Goal: Transaction & Acquisition: Purchase product/service

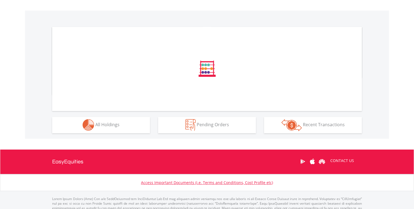
scroll to position [176, 0]
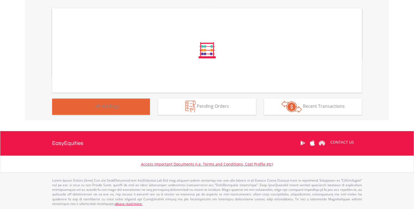
click at [117, 107] on span "All Holdings" at bounding box center [107, 106] width 24 height 6
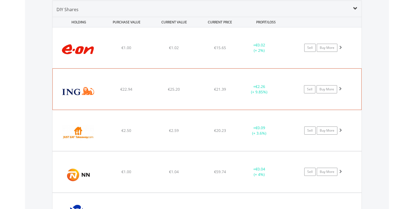
scroll to position [52, 103]
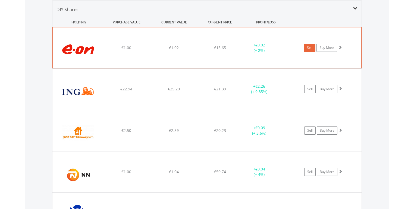
click at [309, 47] on link "Sell" at bounding box center [309, 48] width 11 height 8
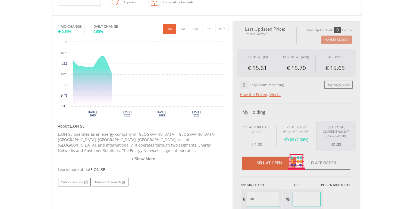
scroll to position [260, 0]
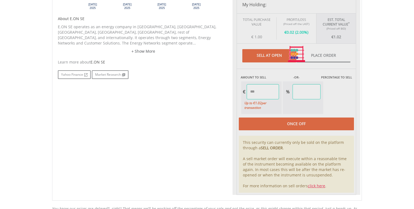
type input "****"
type input "******"
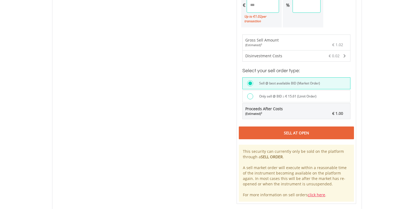
scroll to position [347, 0]
click at [295, 126] on div "Sell At Open" at bounding box center [296, 132] width 115 height 12
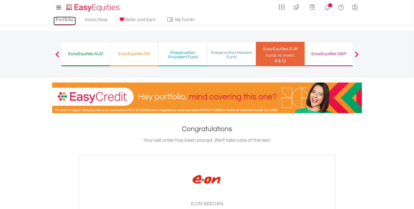
click at [66, 21] on link "Portfolio" at bounding box center [64, 21] width 22 height 8
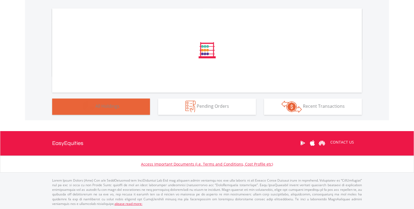
click at [138, 108] on button "Holdings All Holdings" at bounding box center [101, 106] width 98 height 16
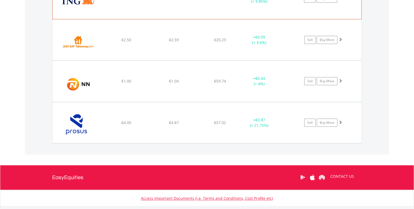
scroll to position [489, 0]
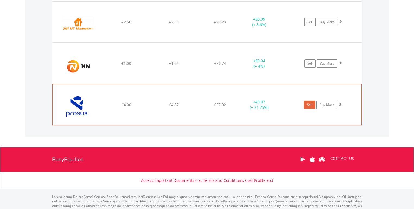
click at [308, 105] on link "Sell" at bounding box center [309, 105] width 11 height 8
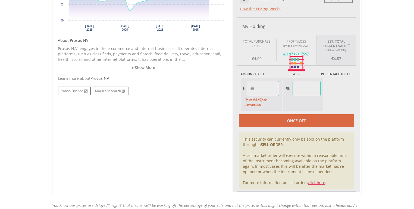
type input "****"
type input "******"
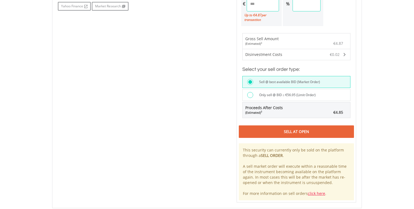
scroll to position [326, 0]
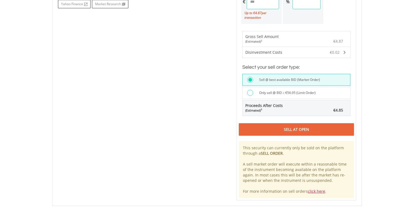
click at [286, 123] on div "Sell At Open" at bounding box center [296, 129] width 115 height 12
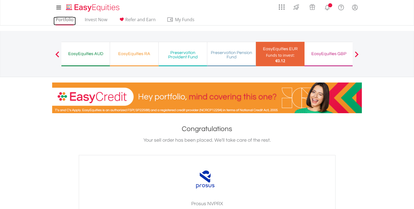
click at [64, 21] on link "Portfolio" at bounding box center [64, 21] width 22 height 8
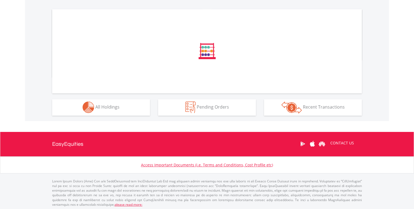
scroll to position [176, 0]
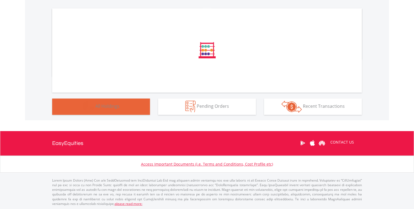
drag, startPoint x: 133, startPoint y: 106, endPoint x: 146, endPoint y: 108, distance: 13.1
click at [133, 107] on button "Holdings All Holdings" at bounding box center [101, 106] width 98 height 16
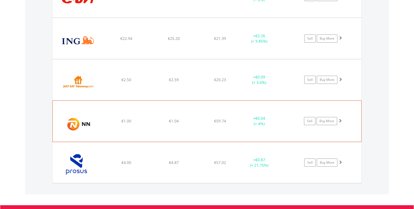
scroll to position [454, 0]
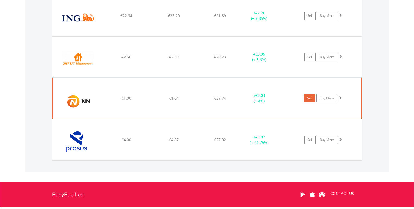
click at [309, 98] on link "Sell" at bounding box center [309, 98] width 11 height 8
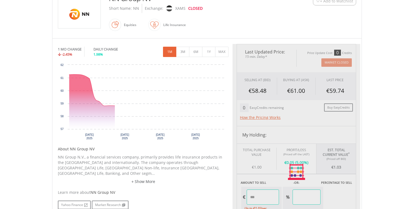
scroll to position [239, 0]
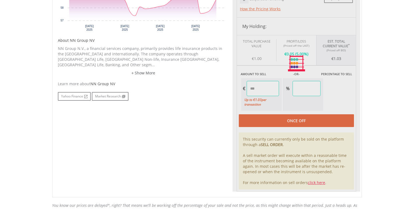
type input "****"
type input "******"
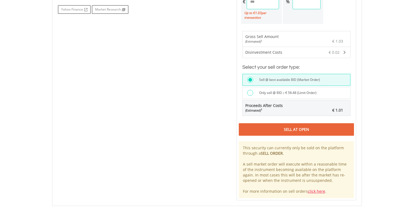
click at [293, 124] on div "Sell At Open" at bounding box center [296, 129] width 115 height 12
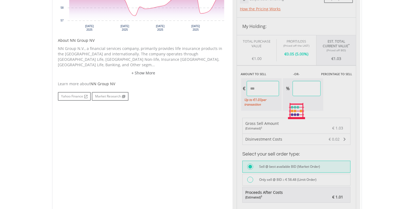
scroll to position [187, 0]
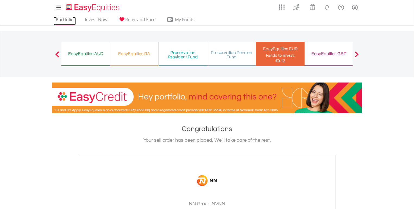
click at [62, 19] on link "Portfolio" at bounding box center [64, 21] width 22 height 8
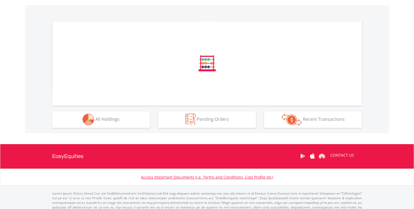
scroll to position [176, 0]
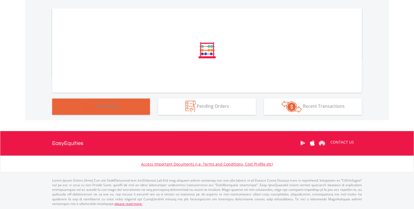
click at [124, 106] on button "Holdings All Holdings" at bounding box center [101, 106] width 98 height 16
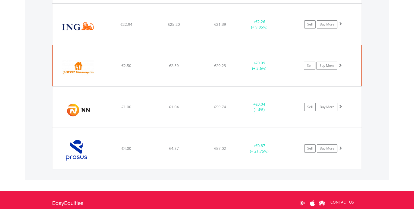
scroll to position [52, 103]
click at [310, 63] on link "Sell" at bounding box center [309, 66] width 11 height 8
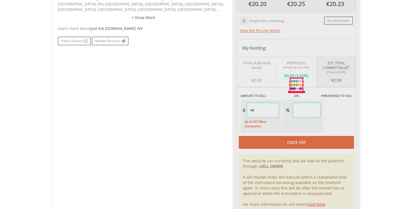
type input "****"
type input "******"
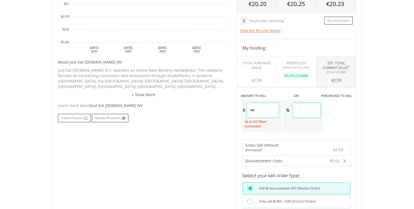
scroll to position [381, 0]
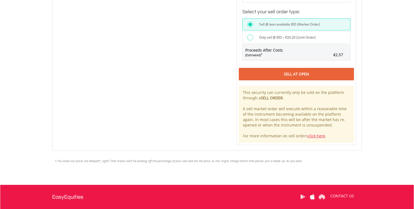
click at [293, 69] on div "Sell At Open" at bounding box center [296, 74] width 115 height 12
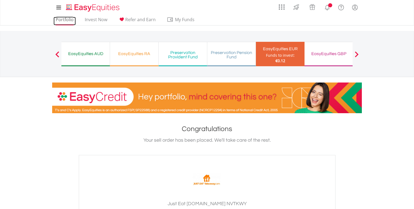
click at [67, 21] on link "Portfolio" at bounding box center [64, 21] width 22 height 8
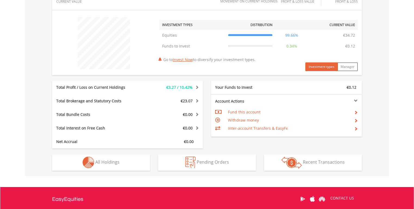
scroll to position [239, 0]
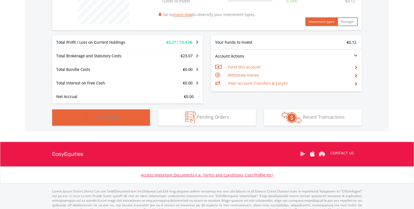
click at [122, 120] on button "Holdings All Holdings" at bounding box center [101, 117] width 98 height 16
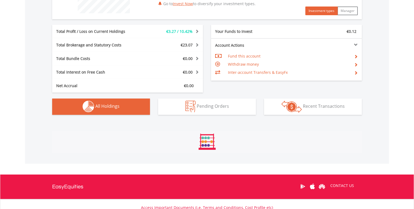
scroll to position [380, 0]
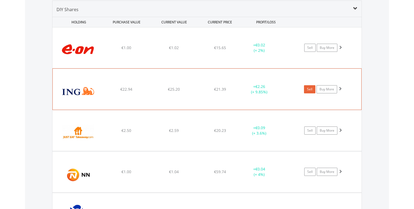
click at [309, 89] on link "Sell" at bounding box center [309, 89] width 11 height 8
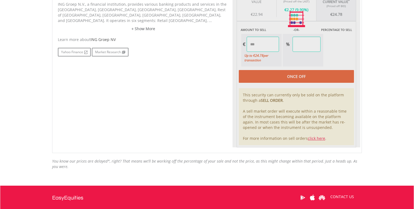
type input "*****"
type input "******"
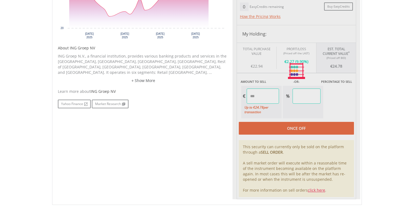
scroll to position [229, 0]
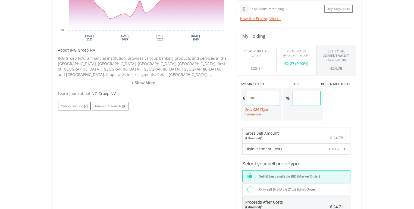
drag, startPoint x: 266, startPoint y: 97, endPoint x: 239, endPoint y: 97, distance: 28.0
click at [239, 97] on div "AMOUNT TO SELL -OR- PERCENTAGE TO SELL € ***** Up to € 24.78 per transaction % …" at bounding box center [295, 98] width 119 height 46
click at [377, 117] on body "My Investments Invest Now New Listings Sell My Recurring Investments Pending Or…" at bounding box center [207, 95] width 414 height 649
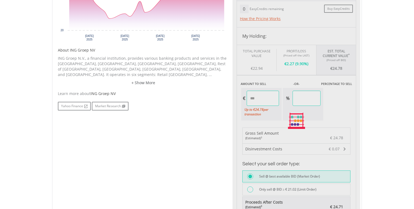
type input "*****"
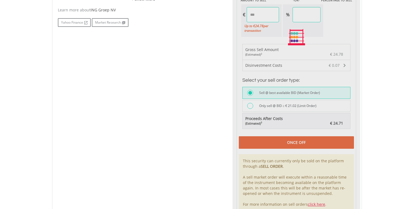
scroll to position [316, 0]
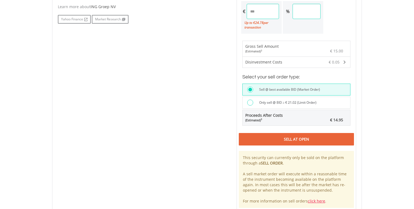
click at [292, 136] on div "Sell At Open" at bounding box center [296, 139] width 115 height 12
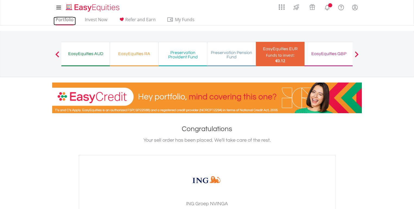
click at [56, 19] on link "Portfolio" at bounding box center [64, 21] width 22 height 8
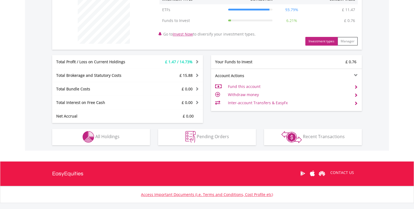
scroll to position [52, 103]
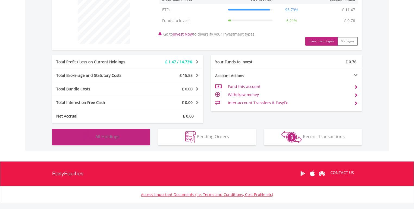
click at [122, 134] on button "Holdings All Holdings" at bounding box center [101, 137] width 98 height 16
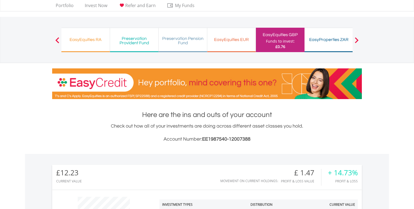
scroll to position [0, 0]
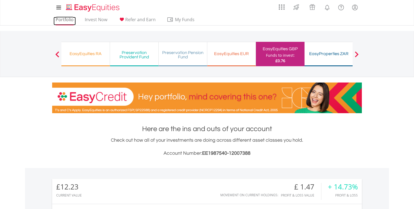
click at [57, 18] on link "Portfolio" at bounding box center [64, 21] width 22 height 8
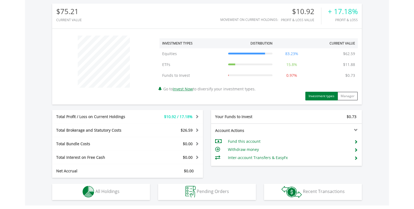
scroll to position [239, 0]
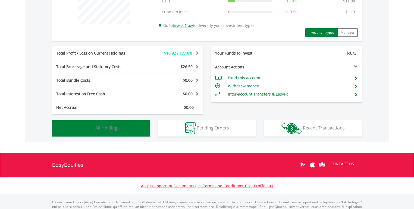
drag, startPoint x: 124, startPoint y: 129, endPoint x: 127, endPoint y: 128, distance: 3.0
click at [124, 130] on button "Holdings All Holdings" at bounding box center [101, 128] width 98 height 16
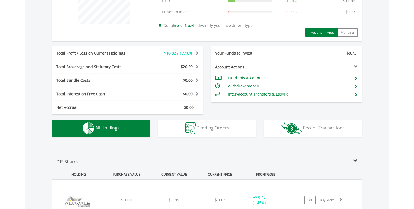
scroll to position [391, 0]
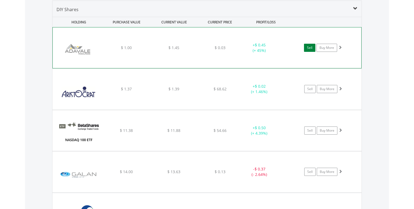
click at [310, 48] on link "Sell" at bounding box center [309, 48] width 11 height 8
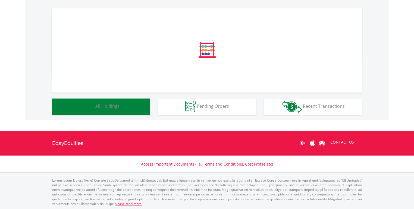
click at [132, 102] on button "Holdings All Holdings" at bounding box center [101, 106] width 98 height 16
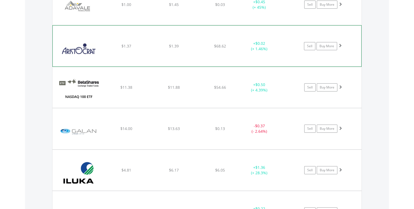
scroll to position [52, 103]
click at [311, 46] on link "Sell" at bounding box center [309, 46] width 11 height 8
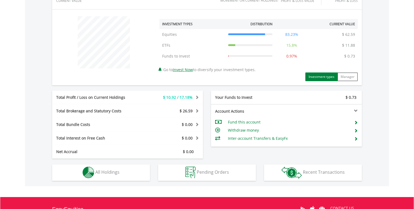
scroll to position [239, 0]
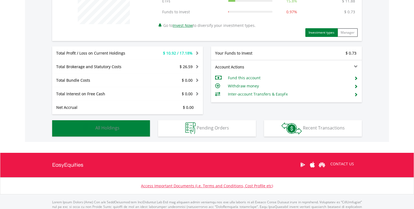
click at [127, 129] on button "Holdings All Holdings" at bounding box center [101, 128] width 98 height 16
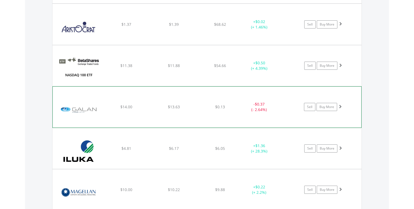
scroll to position [456, 0]
click at [307, 107] on link "Sell" at bounding box center [309, 107] width 11 height 8
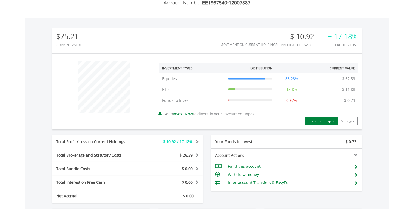
scroll to position [195, 0]
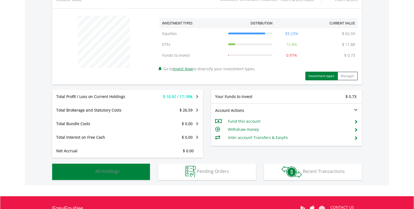
click at [119, 170] on button "Holdings All Holdings" at bounding box center [101, 172] width 98 height 16
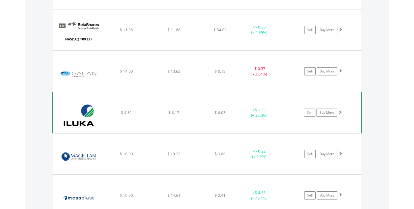
scroll to position [500, 0]
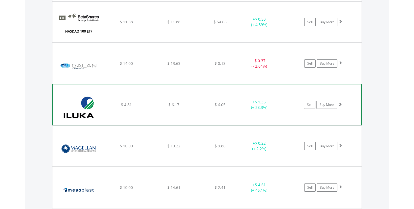
click at [262, 111] on div "﻿ Iluka Resources $ 4.81 $ 6.17 $ 6.05 + $ 1.36 (+ 28.3%) Sell Buy More" at bounding box center [207, 104] width 308 height 41
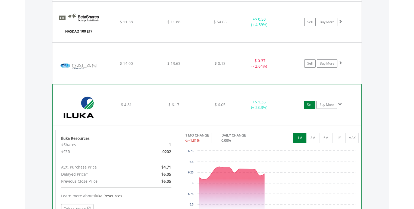
click at [308, 107] on link "Sell" at bounding box center [309, 105] width 11 height 8
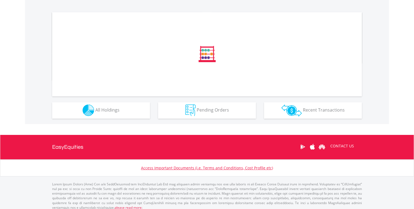
scroll to position [176, 0]
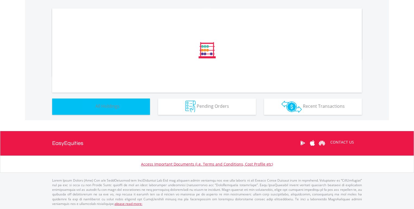
click at [130, 111] on button "Holdings All Holdings" at bounding box center [101, 106] width 98 height 16
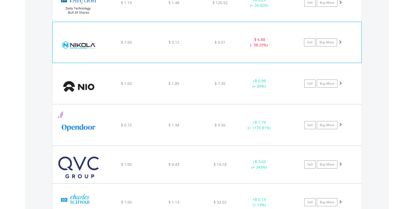
scroll to position [434, 0]
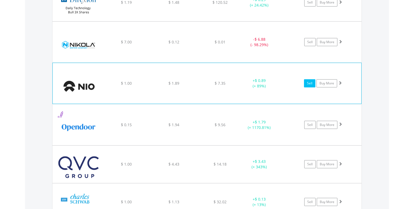
click at [307, 84] on link "Sell" at bounding box center [309, 83] width 11 height 8
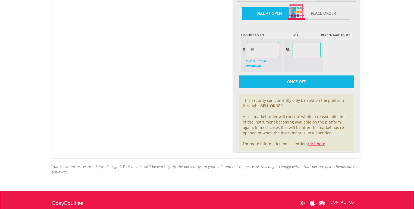
scroll to position [304, 0]
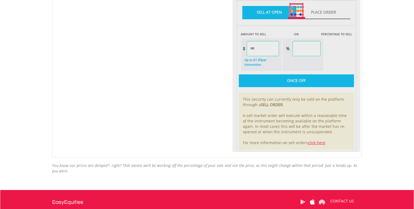
type input "****"
type input "******"
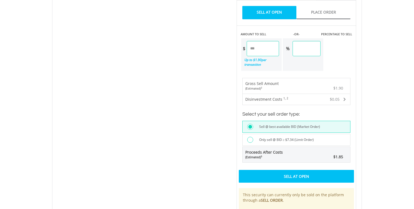
click at [285, 171] on div "Sell At Open" at bounding box center [296, 176] width 115 height 12
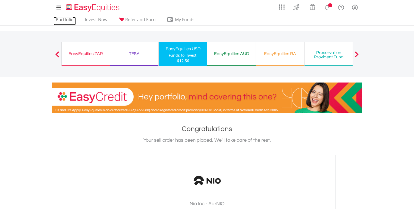
click at [66, 20] on link "Portfolio" at bounding box center [64, 21] width 22 height 8
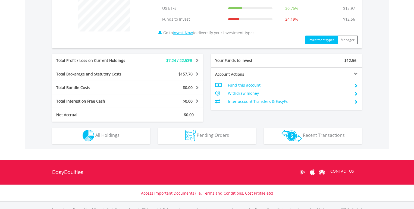
scroll to position [260, 0]
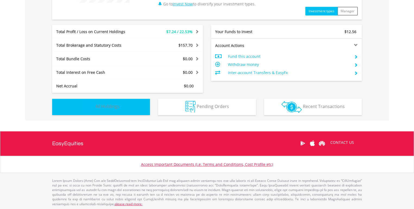
click at [118, 105] on span "All Holdings" at bounding box center [107, 106] width 24 height 6
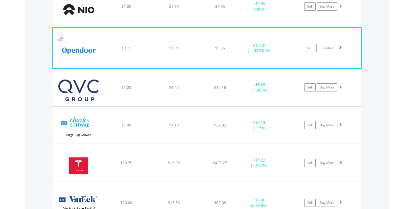
scroll to position [521, 0]
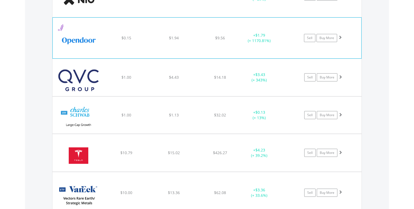
click at [268, 45] on div "﻿ Opendoor Technologies Inc $0.15 $1.94 $9.56 + $1.79 (+ 1170.81%) Sell Buy More" at bounding box center [207, 38] width 308 height 41
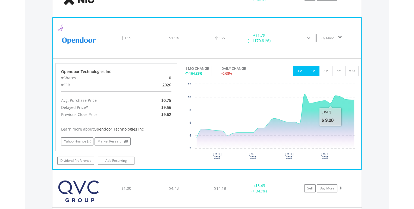
click at [311, 71] on button "3M" at bounding box center [312, 71] width 13 height 10
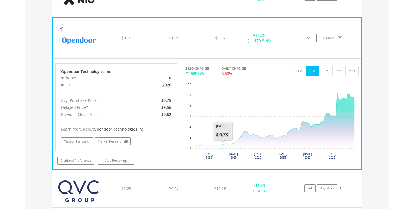
click at [170, 50] on div "﻿ Opendoor Technologies Inc $0.15 $1.94 $9.56 + $1.79 (+ 1170.81%) Sell Buy More" at bounding box center [207, 38] width 308 height 41
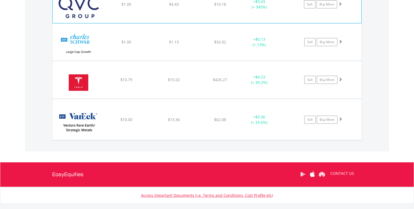
scroll to position [624, 0]
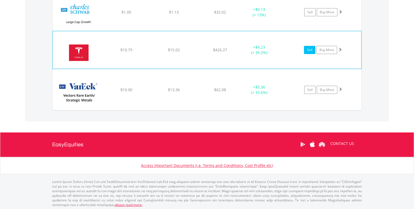
click at [309, 49] on link "Sell" at bounding box center [309, 50] width 11 height 8
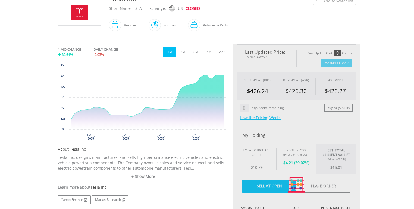
type input "*****"
type input "******"
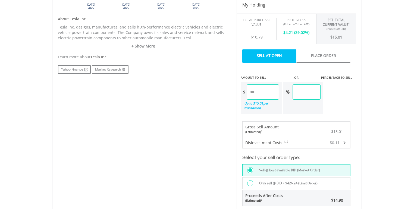
scroll to position [326, 0]
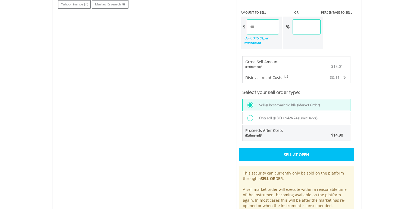
click at [279, 154] on div "Sell At Open" at bounding box center [296, 154] width 115 height 12
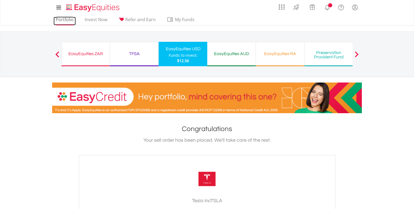
click at [64, 21] on link "Portfolio" at bounding box center [64, 21] width 22 height 8
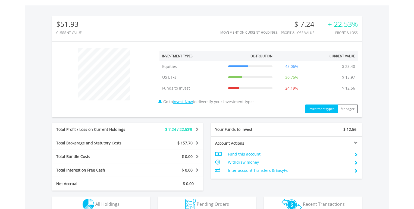
scroll to position [239, 0]
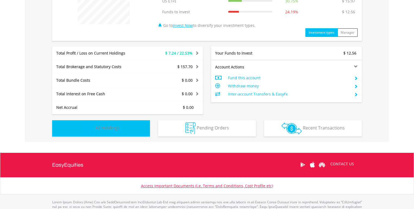
click at [140, 132] on button "Holdings All Holdings" at bounding box center [101, 128] width 98 height 16
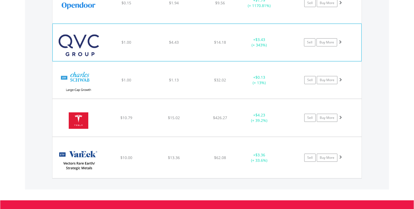
scroll to position [586, 0]
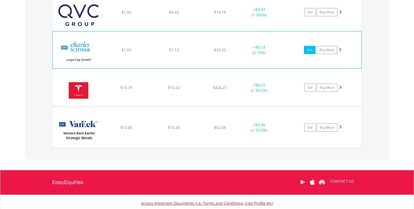
click at [311, 48] on link "Sell" at bounding box center [309, 50] width 11 height 8
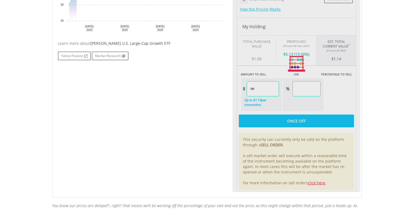
scroll to position [260, 0]
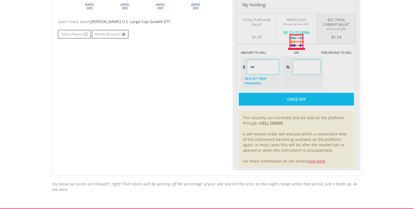
type input "****"
type input "******"
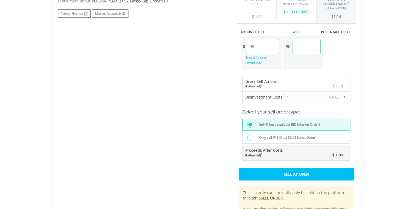
scroll to position [347, 0]
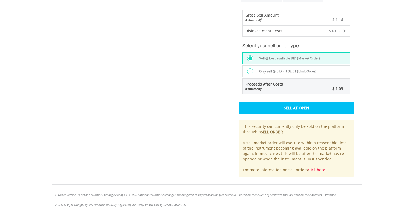
click at [281, 102] on div "Sell At Open" at bounding box center [296, 108] width 115 height 12
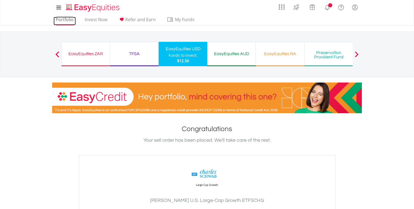
click at [61, 19] on link "Portfolio" at bounding box center [64, 21] width 22 height 8
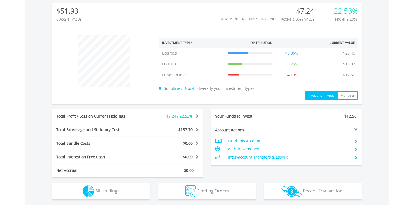
scroll to position [52, 103]
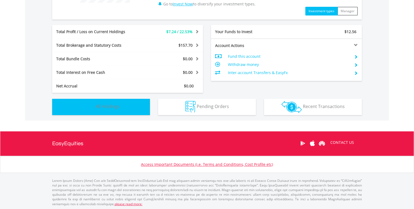
drag, startPoint x: 131, startPoint y: 106, endPoint x: 137, endPoint y: 103, distance: 6.3
click at [131, 107] on button "Holdings All Holdings" at bounding box center [101, 107] width 98 height 16
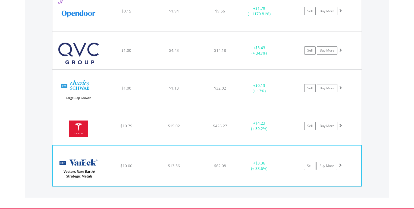
scroll to position [565, 0]
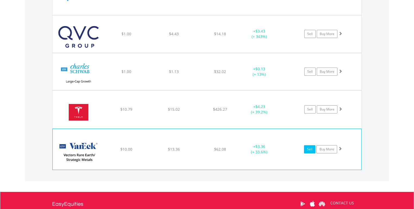
click at [308, 150] on link "Sell" at bounding box center [309, 149] width 11 height 8
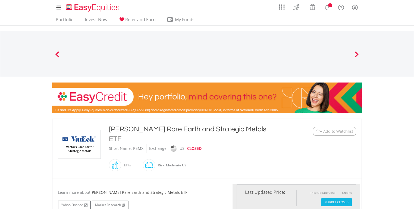
scroll to position [223, 0]
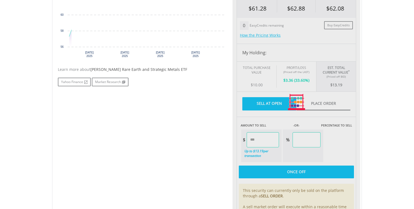
type input "*****"
type input "******"
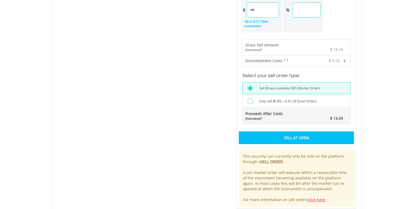
scroll to position [353, 0]
click at [270, 131] on div "Sell At Open" at bounding box center [296, 137] width 115 height 12
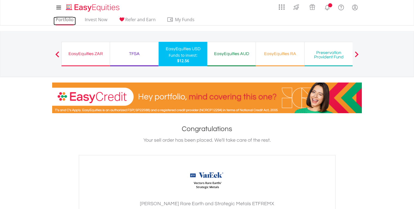
click at [62, 22] on link "Portfolio" at bounding box center [64, 21] width 22 height 8
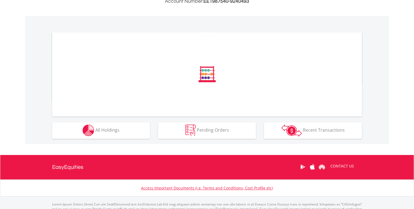
scroll to position [176, 0]
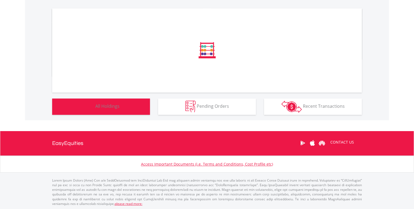
click at [128, 103] on button "Holdings All Holdings" at bounding box center [101, 106] width 98 height 16
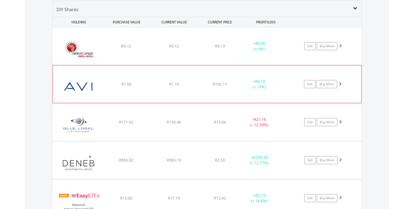
scroll to position [52, 103]
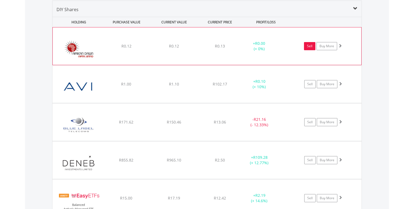
click at [308, 47] on link "Sell" at bounding box center [309, 46] width 11 height 8
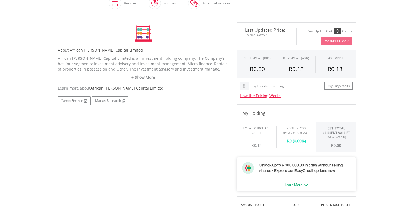
scroll to position [316, 0]
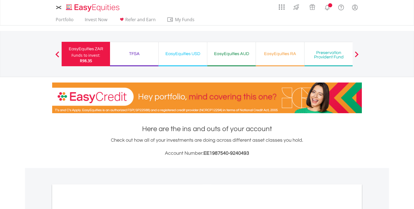
scroll to position [176, 0]
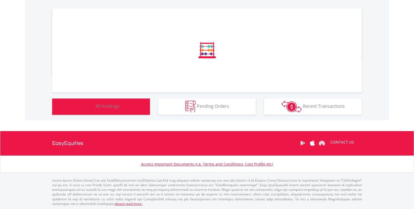
click at [128, 108] on button "Holdings All Holdings" at bounding box center [101, 106] width 98 height 16
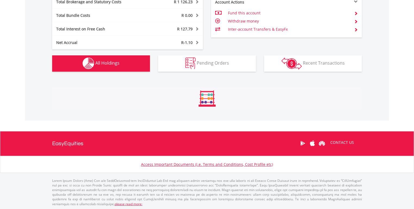
scroll to position [413, 0]
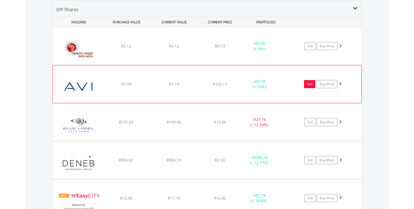
click at [309, 84] on link "Sell" at bounding box center [309, 84] width 11 height 8
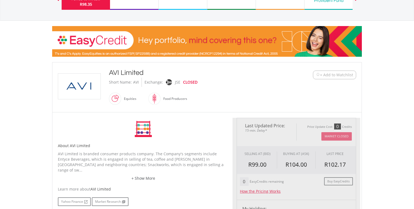
scroll to position [130, 0]
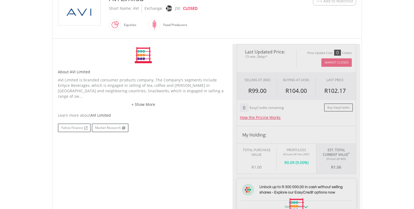
type input "****"
type input "******"
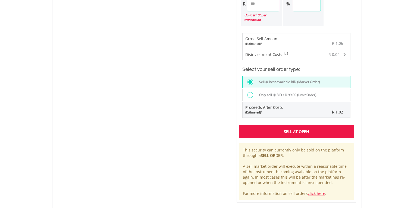
scroll to position [424, 0]
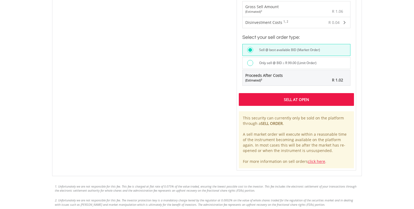
click at [293, 93] on div "Sell At Open" at bounding box center [296, 99] width 115 height 12
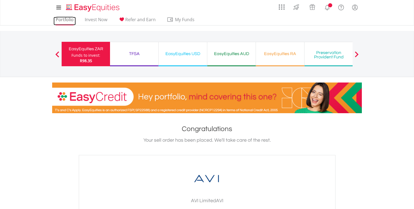
click at [59, 21] on link "Portfolio" at bounding box center [64, 21] width 22 height 8
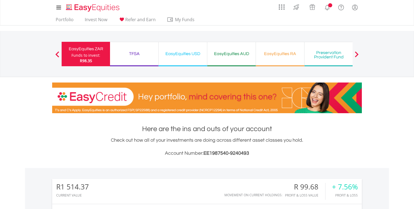
scroll to position [52, 103]
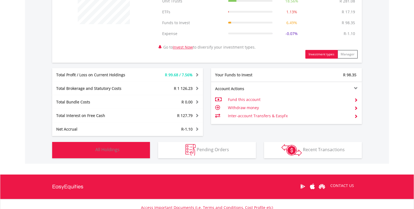
click at [129, 148] on button "Holdings All Holdings" at bounding box center [101, 150] width 98 height 16
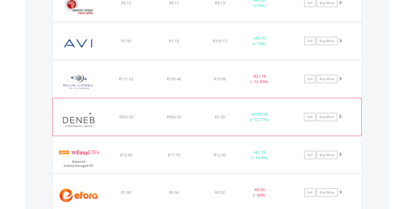
scroll to position [456, 0]
click at [308, 77] on link "Sell" at bounding box center [309, 79] width 11 height 8
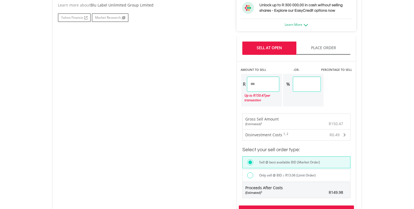
scroll to position [369, 0]
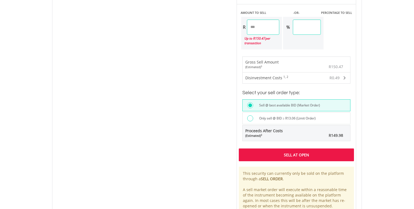
drag, startPoint x: 267, startPoint y: 26, endPoint x: 221, endPoint y: 25, distance: 46.4
click at [221, 25] on div "No chart available. 1 MO CHANGE -23.36% DAILY CHANGE 0.00% 1M 3M 6M 1Y MAX Char…" at bounding box center [207, 15] width 306 height 421
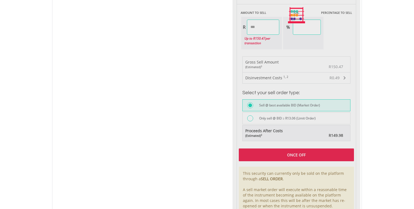
click at [282, 149] on div "Last Updated Price: 15-min. Delay* Price Update Cost: 0 Credits Market Closed S…" at bounding box center [296, 15] width 128 height 421
type input "******"
type input "*****"
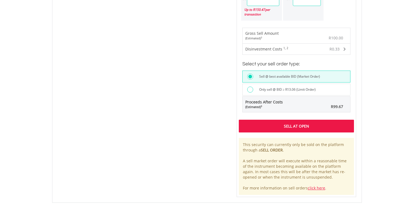
scroll to position [456, 0]
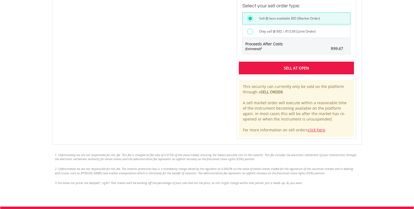
click at [290, 70] on div "Sell At Open" at bounding box center [296, 68] width 115 height 12
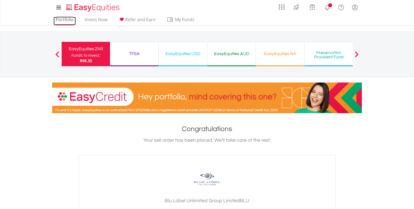
click at [68, 20] on link "Portfolio" at bounding box center [64, 21] width 22 height 8
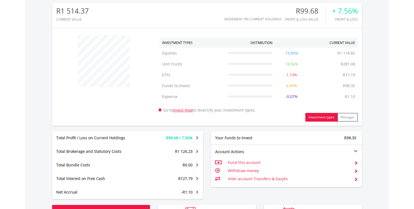
drag, startPoint x: 128, startPoint y: 112, endPoint x: 150, endPoint y: 109, distance: 22.1
click at [129, 111] on div "R1 514.37 CURRENT VALUE Movement on Current Holdings: R99.68 Profit & Loss Valu…" at bounding box center [207, 109] width 364 height 234
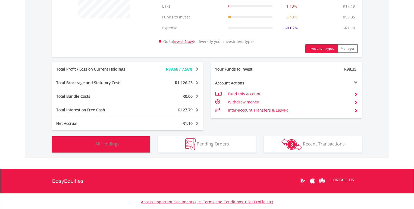
scroll to position [282, 0]
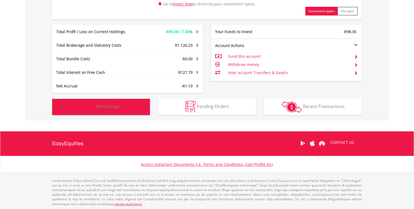
click at [143, 105] on button "Holdings All Holdings" at bounding box center [101, 107] width 98 height 16
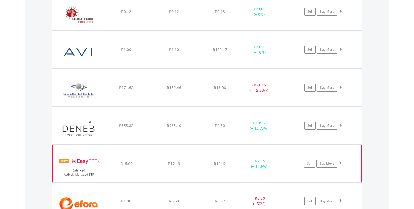
scroll to position [434, 0]
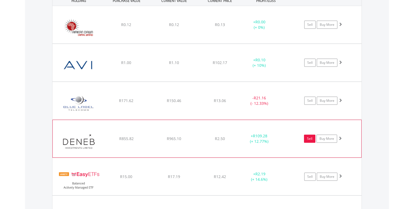
click at [307, 138] on link "Sell" at bounding box center [309, 139] width 11 height 8
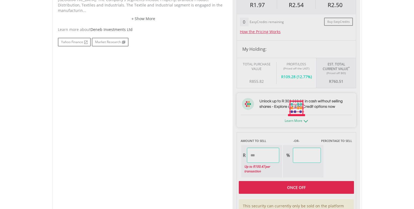
scroll to position [217, 0]
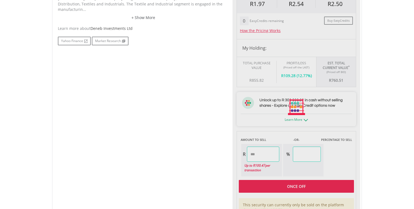
type input "******"
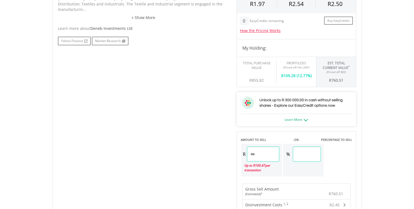
scroll to position [294, 0]
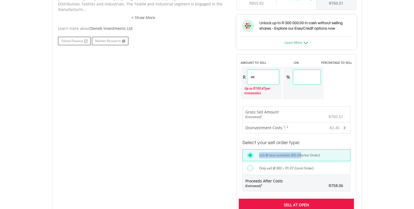
drag, startPoint x: 265, startPoint y: 153, endPoint x: 235, endPoint y: 151, distance: 29.4
click at [235, 151] on div "Last Updated Price: 15-min. Delay* Price Update Cost: 0 Credits Market Closed S…" at bounding box center [296, 78] width 128 height 396
drag, startPoint x: 268, startPoint y: 75, endPoint x: 228, endPoint y: 78, distance: 40.2
click at [228, 78] on div "No chart available. 1 MO CHANGE 0.00% DAILY CHANGE 0.00% 1M 3M 6M 1Y MAX Chart …" at bounding box center [207, 78] width 306 height 396
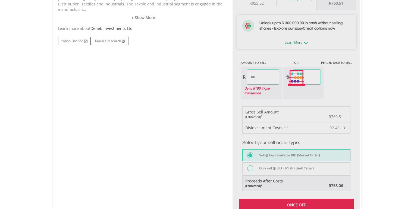
click at [289, 200] on div "Last Updated Price: 15-min. Delay* Price Update Cost: 0 Credits Market Closed S…" at bounding box center [296, 78] width 128 height 396
type input "******"
type input "*****"
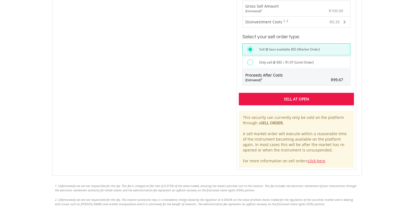
scroll to position [403, 0]
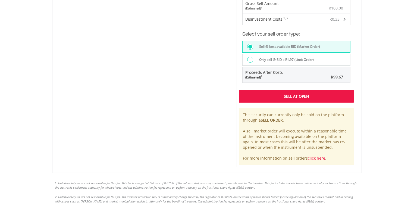
click at [293, 94] on div "Sell At Open" at bounding box center [296, 96] width 115 height 12
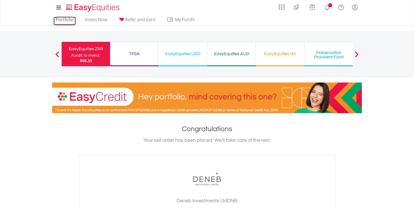
click at [67, 21] on link "Portfolio" at bounding box center [64, 21] width 22 height 8
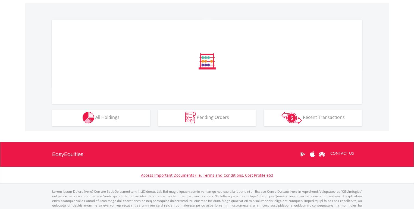
scroll to position [176, 0]
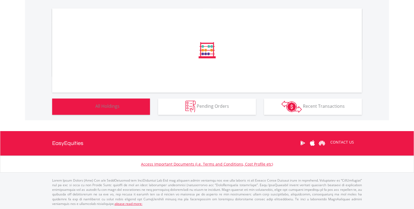
click at [110, 106] on span "All Holdings" at bounding box center [107, 106] width 24 height 6
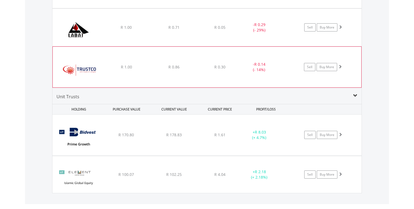
scroll to position [701, 0]
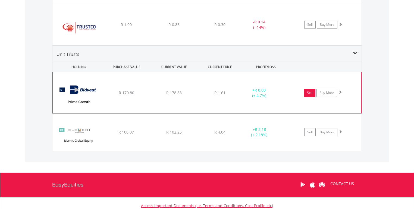
click at [310, 92] on link "Sell" at bounding box center [309, 93] width 11 height 8
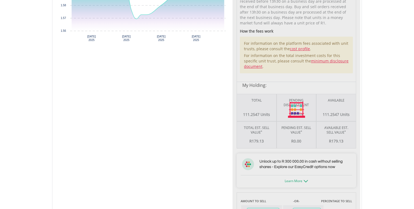
type input "****"
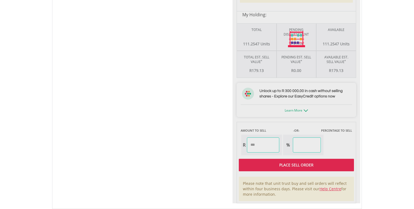
scroll to position [326, 0]
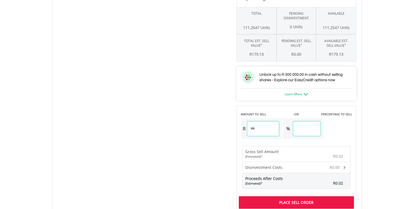
drag, startPoint x: 315, startPoint y: 127, endPoint x: 282, endPoint y: 126, distance: 32.6
click at [282, 126] on div "R **** % ****" at bounding box center [281, 129] width 83 height 22
type input "**"
click at [378, 120] on body "My Investments Invest Now New Listings Sell My Recurring Investments Pending Or…" at bounding box center [207, 18] width 414 height 689
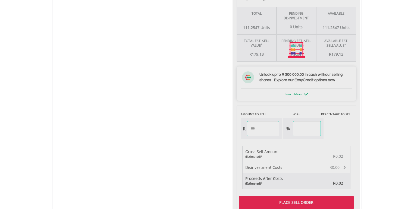
type input "******"
type input "*****"
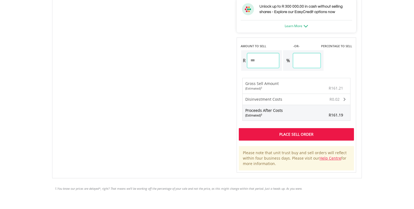
scroll to position [434, 0]
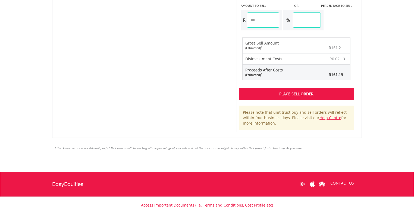
click at [297, 91] on div "Place Sell Order" at bounding box center [296, 94] width 115 height 12
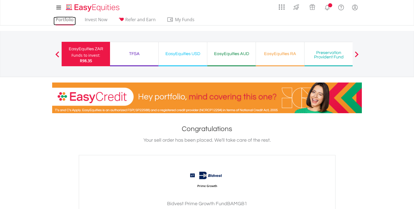
click at [67, 17] on link "Portfolio" at bounding box center [64, 21] width 22 height 8
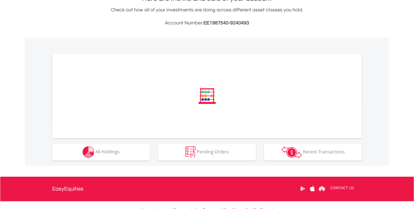
scroll to position [176, 0]
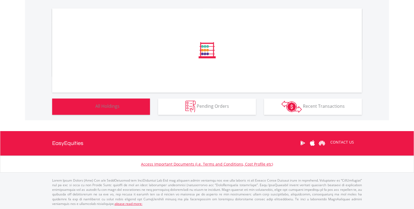
click at [129, 112] on button "Holdings All Holdings" at bounding box center [101, 106] width 98 height 16
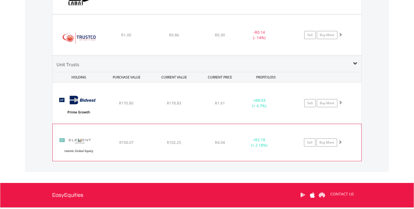
scroll to position [741, 0]
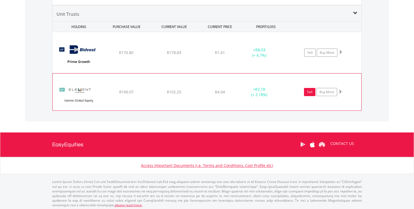
click at [312, 90] on link "Sell" at bounding box center [309, 92] width 11 height 8
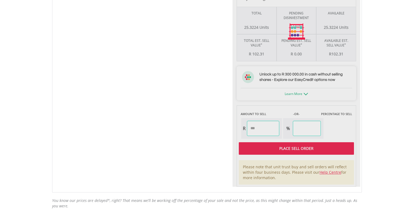
scroll to position [347, 0]
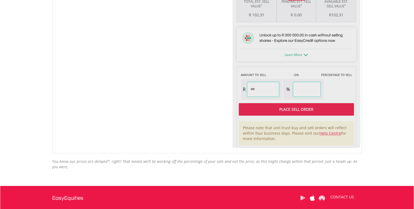
type input "****"
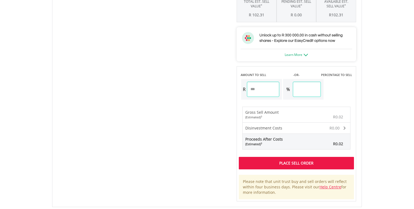
drag, startPoint x: 318, startPoint y: 90, endPoint x: 293, endPoint y: 89, distance: 25.2
click at [293, 89] on div "% ****" at bounding box center [302, 89] width 38 height 15
type input "**"
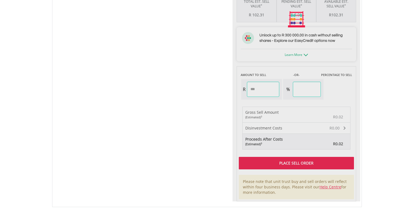
click at [356, 100] on div "Unit Price R 4.04 How the Pricing Works Unit trusts use forward pricing. The pr…" at bounding box center [296, 19] width 128 height 364
type input "*****"
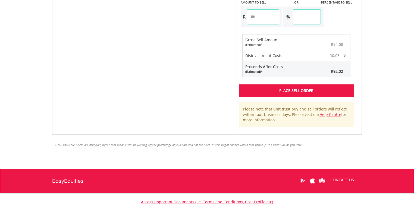
scroll to position [434, 0]
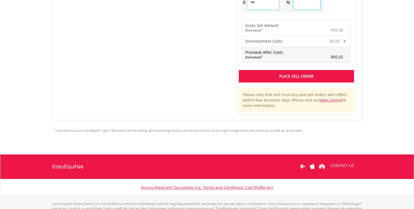
click at [286, 72] on div "Place Sell Order" at bounding box center [296, 76] width 115 height 12
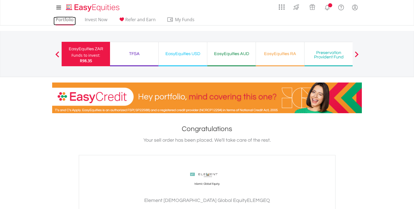
click at [63, 23] on link "Portfolio" at bounding box center [64, 21] width 22 height 8
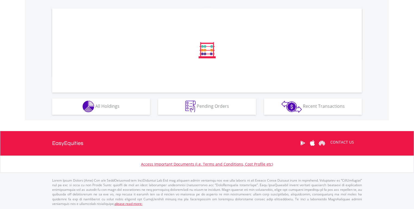
click at [120, 116] on div "﻿ Distribution Current Value Show All" at bounding box center [207, 56] width 364 height 128
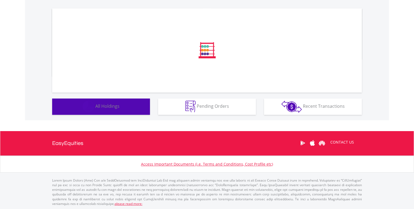
drag, startPoint x: 124, startPoint y: 111, endPoint x: 130, endPoint y: 112, distance: 6.1
click at [125, 110] on button "Holdings All Holdings" at bounding box center [101, 106] width 98 height 16
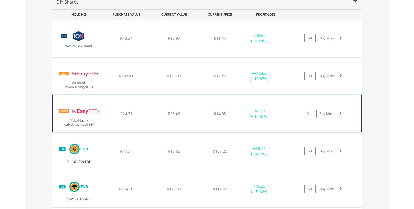
scroll to position [391, 0]
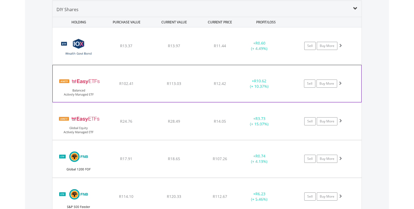
click at [315, 83] on div "Sell Buy More" at bounding box center [320, 84] width 33 height 8
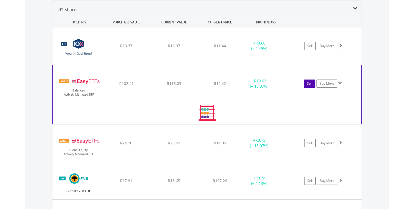
click at [310, 83] on link "Sell" at bounding box center [309, 84] width 11 height 8
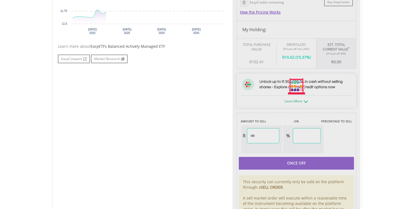
scroll to position [260, 0]
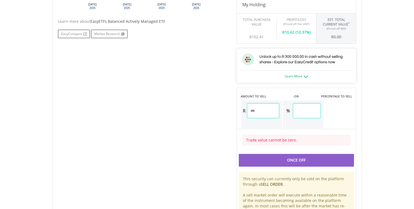
drag, startPoint x: 316, startPoint y: 109, endPoint x: 275, endPoint y: 106, distance: 41.7
click at [274, 107] on div "R % ***" at bounding box center [281, 114] width 83 height 29
type input "**"
click at [372, 106] on body "My Investments Invest Now New Listings Sell My Recurring Investments Pending Or…" at bounding box center [207, 46] width 414 height 613
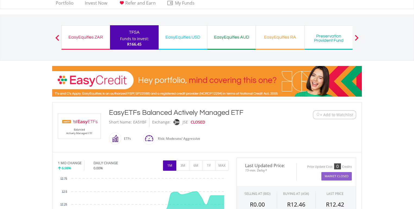
scroll to position [0, 0]
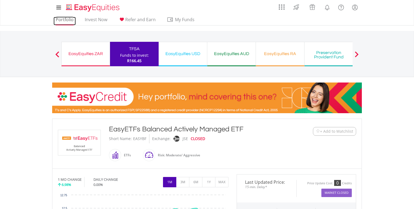
click at [65, 21] on link "Portfolio" at bounding box center [64, 21] width 22 height 8
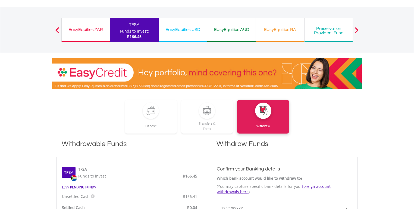
scroll to position [22, 0]
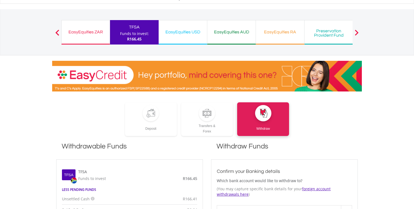
click at [95, 35] on div "EasyEquities ZAR" at bounding box center [86, 32] width 42 height 8
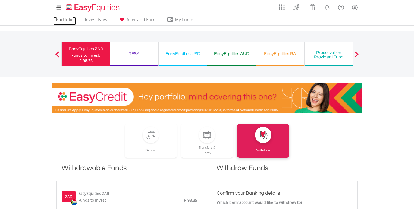
click at [61, 21] on link "Portfolio" at bounding box center [64, 21] width 22 height 8
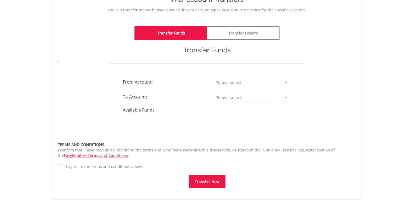
scroll to position [130, 0]
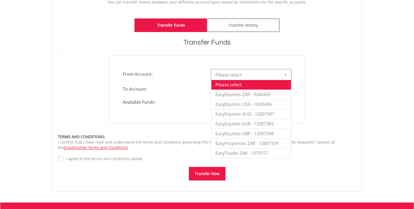
click at [250, 78] on span "Please select" at bounding box center [246, 74] width 63 height 11
click at [246, 104] on li "EasyEquities USD - 9240496" at bounding box center [251, 104] width 80 height 10
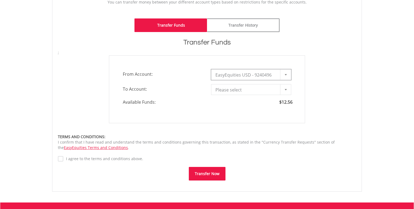
click at [253, 90] on span "Please select" at bounding box center [246, 89] width 63 height 11
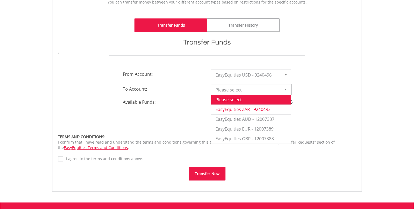
click at [244, 107] on li "EasyEquities ZAR - 9240493" at bounding box center [251, 109] width 80 height 10
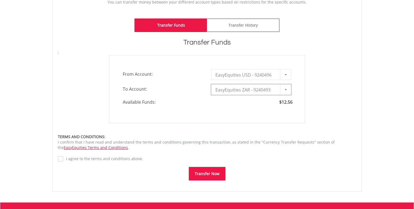
type input "*"
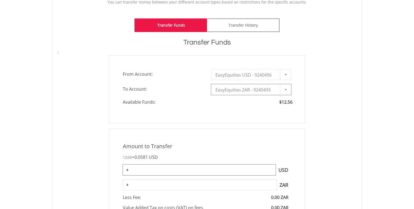
drag, startPoint x: 136, startPoint y: 169, endPoint x: 109, endPoint y: 164, distance: 28.0
click at [116, 168] on div "Amount to Transfer 1 ZAR = 0.0581 USD * USD You can transfer funds into your of…" at bounding box center [207, 196] width 196 height 135
type input "**"
type input "******"
click at [109, 162] on div "Amount to Transfer 1 ZAR = 0.0581 USD ** USD You can transfer funds into your o…" at bounding box center [207, 196] width 196 height 135
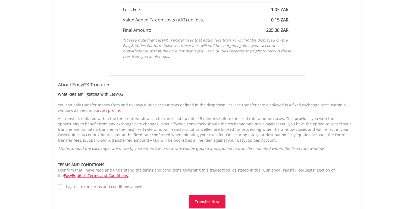
scroll to position [369, 0]
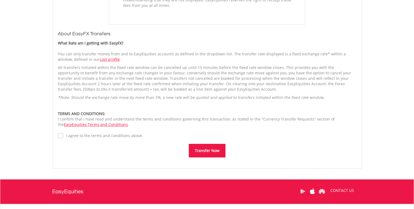
click at [59, 140] on div "Amount to Transfer 1 ZAR = 0.0581 USD ** USD You can transfer funds into your o…" at bounding box center [207, 24] width 298 height 268
click at [196, 156] on button "Transfer Now" at bounding box center [207, 151] width 37 height 14
